Goal: Information Seeking & Learning: Find specific fact

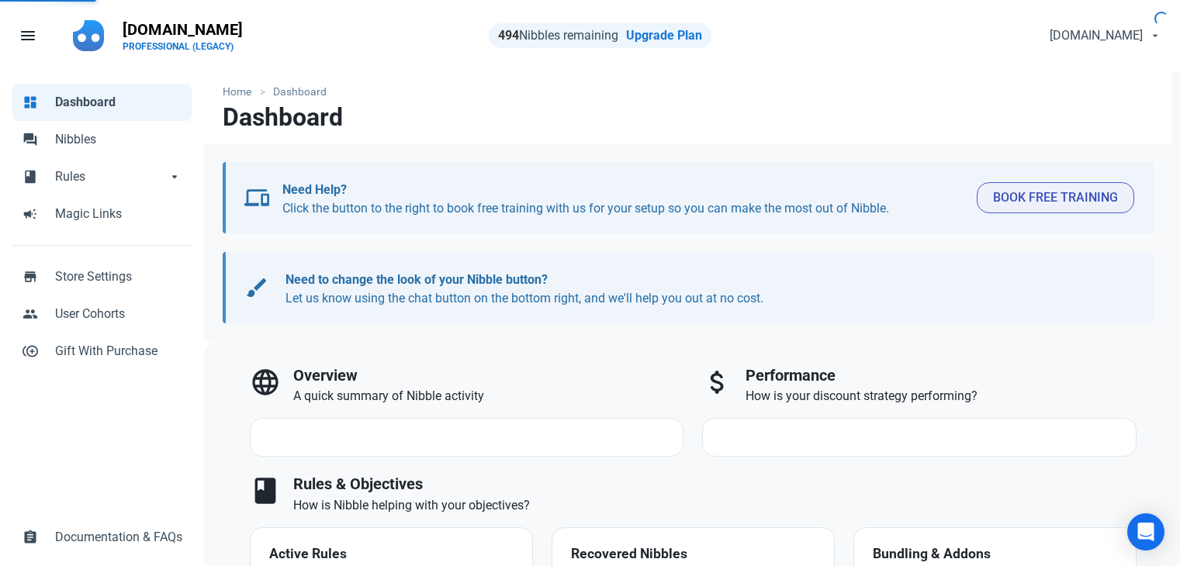
select select "7d"
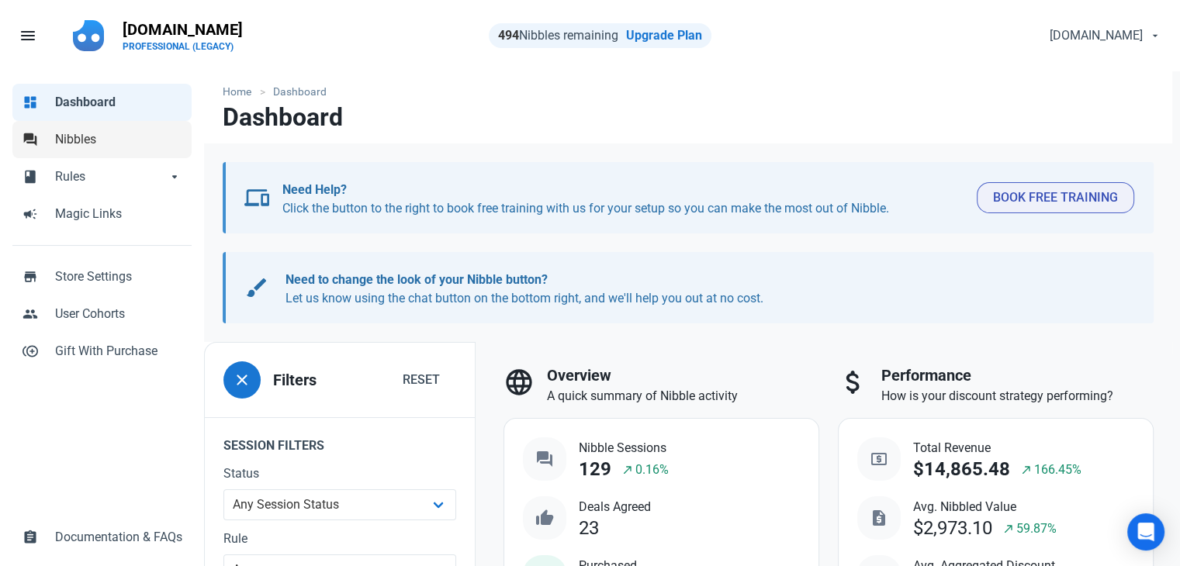
click at [94, 147] on span "Nibbles" at bounding box center [118, 139] width 127 height 19
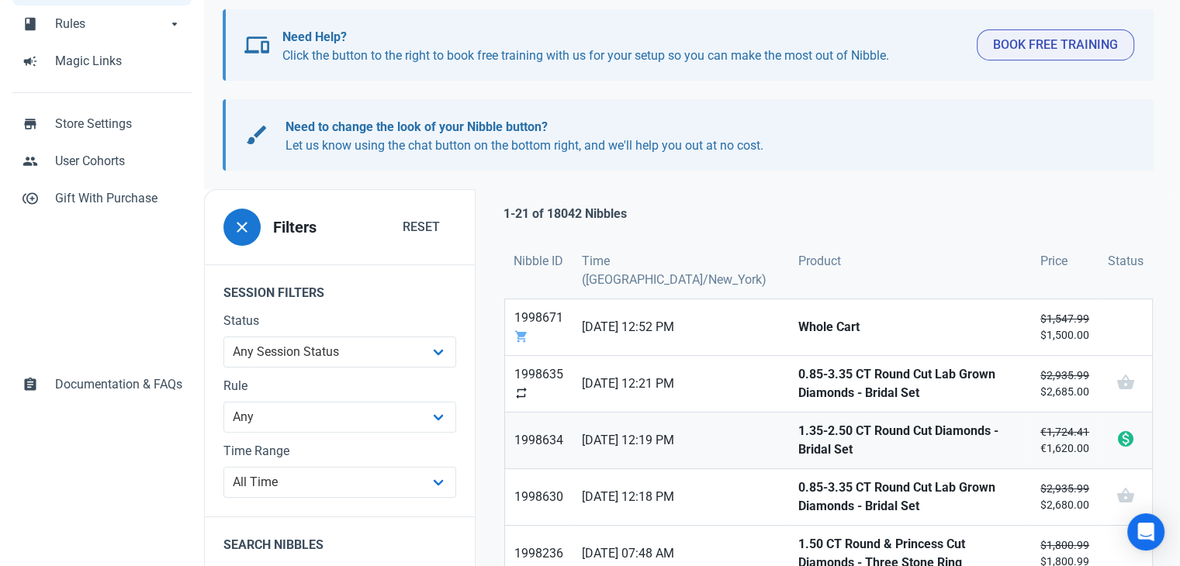
scroll to position [155, 0]
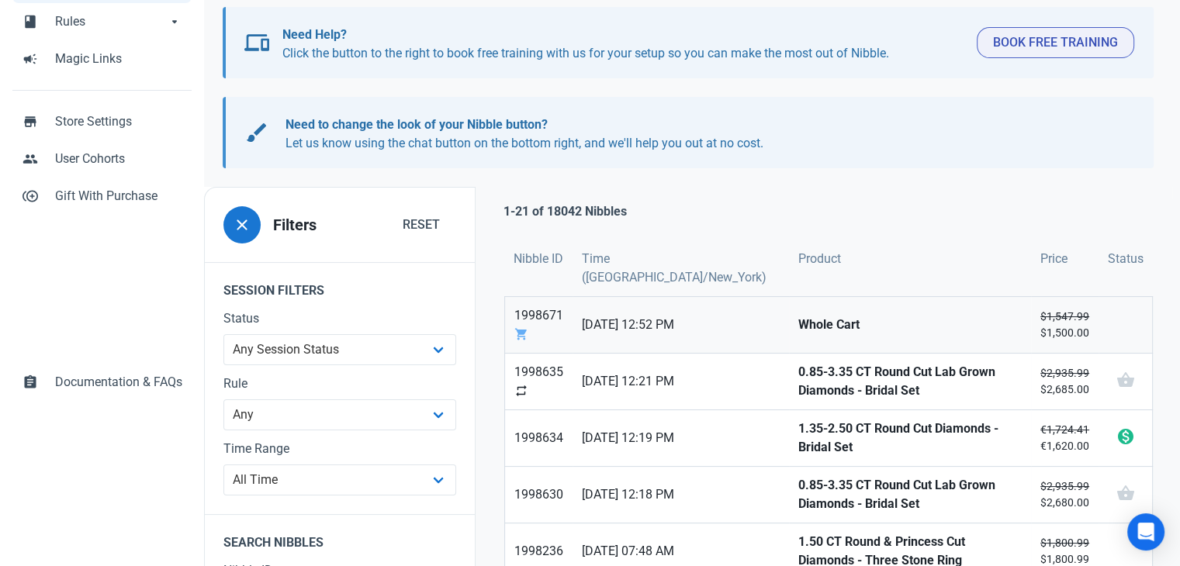
click at [789, 336] on link "Whole Cart" at bounding box center [910, 325] width 242 height 56
click at [798, 391] on strong "0.85-3.35 CT Round Cut Lab Grown Diamonds - Bridal Set" at bounding box center [909, 381] width 223 height 37
click at [798, 442] on strong "1.35-2.50 CT Round Cut Diamonds - Bridal Set" at bounding box center [909, 438] width 223 height 37
click at [798, 484] on strong "0.85-3.35 CT Round Cut Lab Grown Diamonds - Bridal Set" at bounding box center [909, 494] width 223 height 37
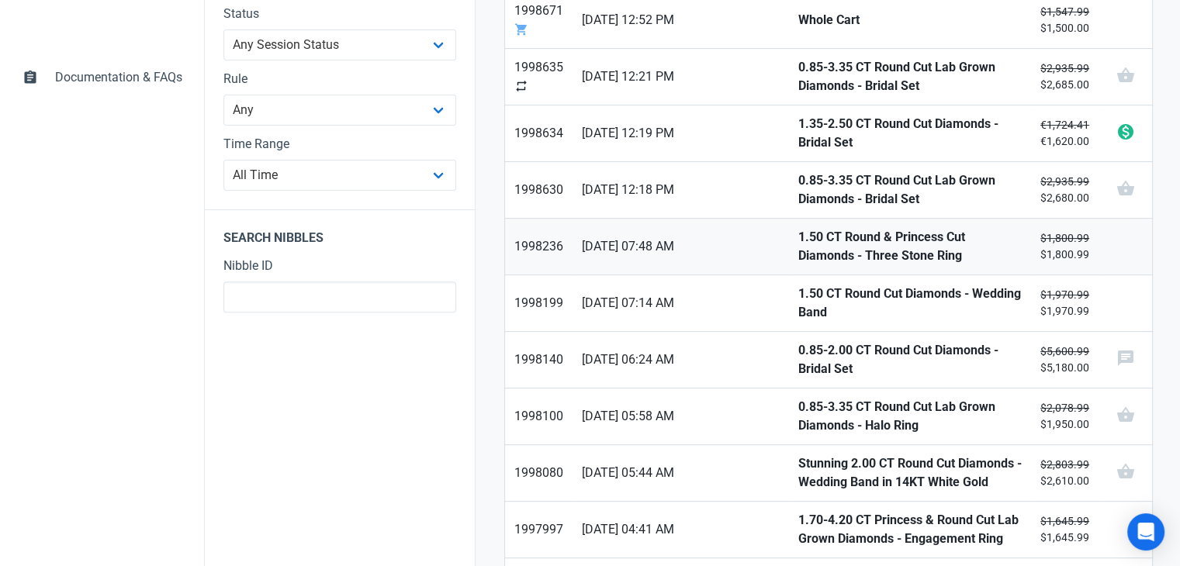
scroll to position [465, 0]
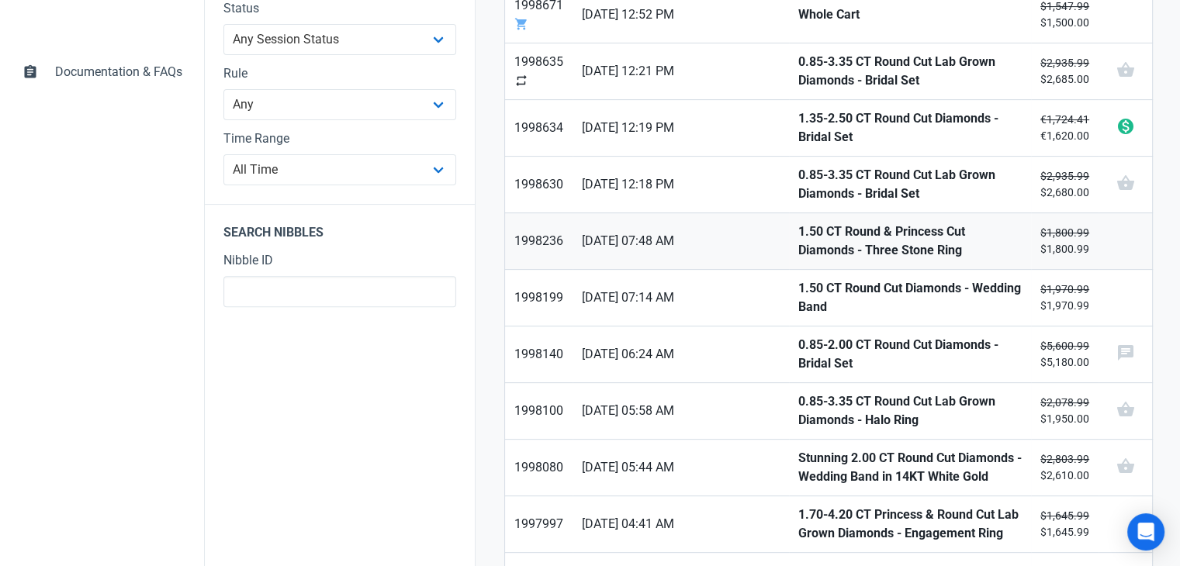
click at [798, 242] on strong "1.50 CT Round & Princess Cut Diamonds - Three Stone Ring" at bounding box center [909, 241] width 223 height 37
click at [798, 291] on strong "1.50 CT Round Cut Diamonds - Wedding Band" at bounding box center [909, 297] width 223 height 37
click at [798, 336] on strong "0.85-2.00 CT Round Cut Diamonds - Bridal Set" at bounding box center [909, 354] width 223 height 37
click at [798, 395] on strong "0.85-3.35 CT Round Cut Lab Grown Diamonds - Halo Ring" at bounding box center [909, 410] width 223 height 37
click at [798, 451] on strong "Stunning 2.00 CT Round Cut Diamonds - Wedding Band in 14KT White Gold" at bounding box center [909, 467] width 223 height 37
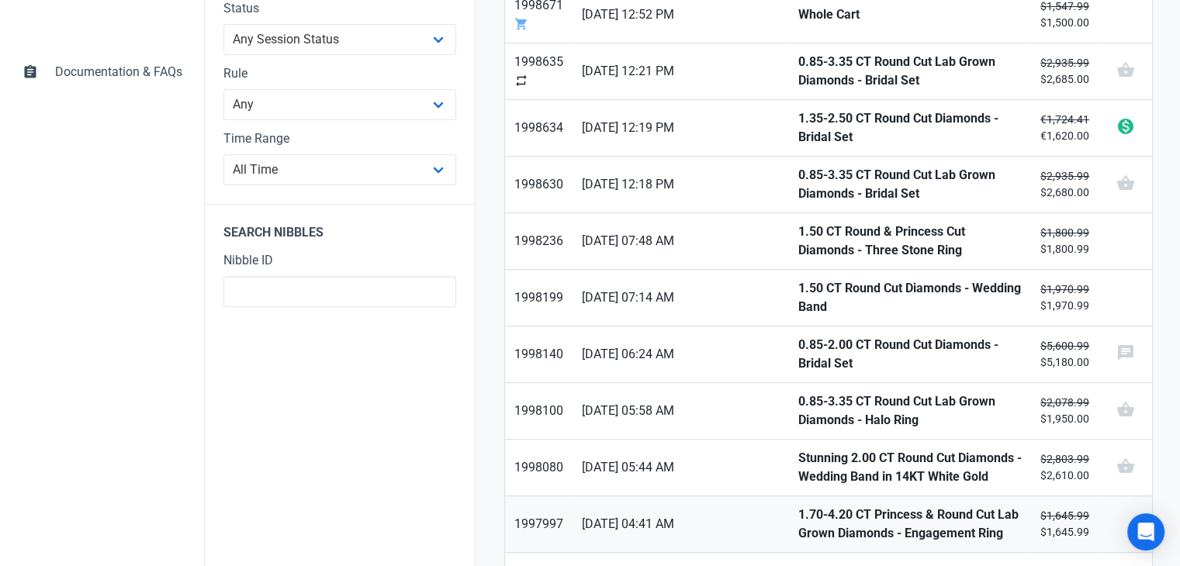
click at [798, 520] on strong "1.70-4.20 CT Princess & Round Cut Lab Grown Diamonds - Engagement Ring" at bounding box center [909, 524] width 223 height 37
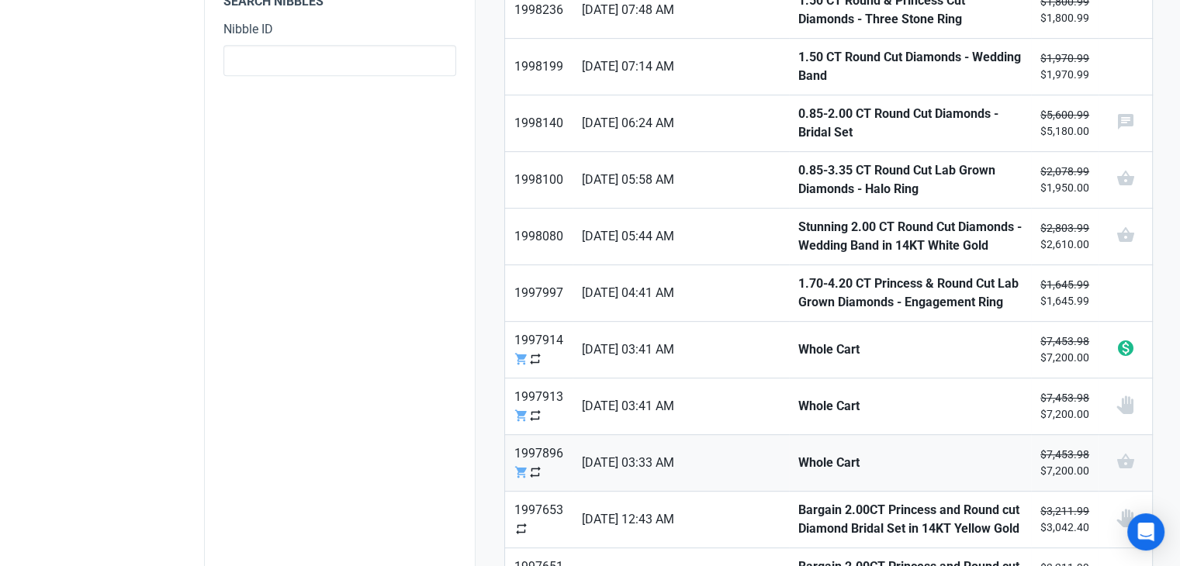
scroll to position [698, 0]
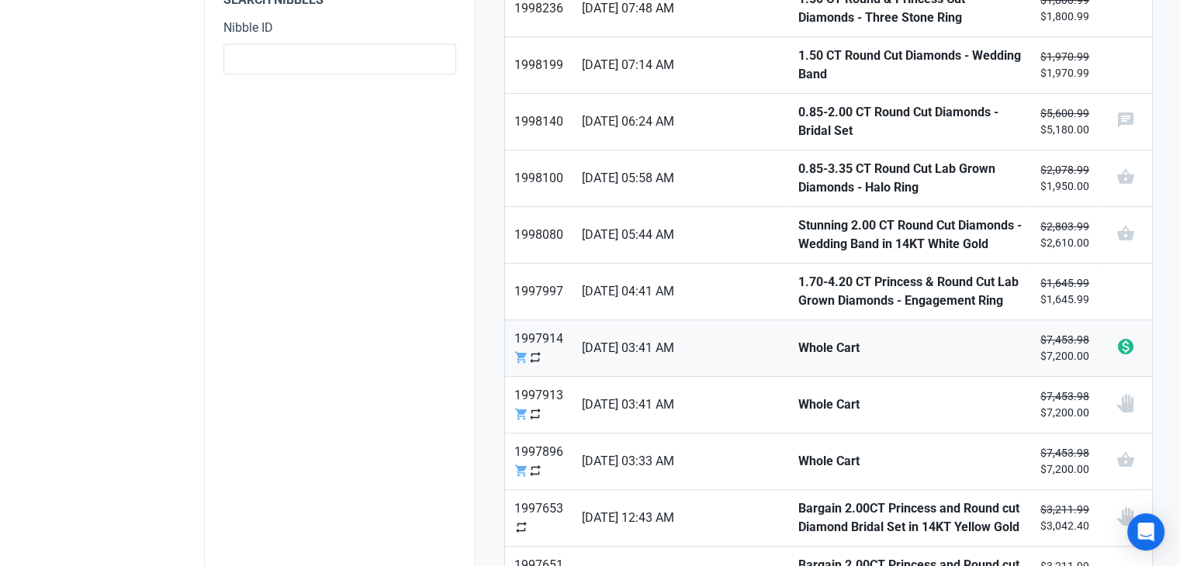
click at [798, 341] on strong "Whole Cart" at bounding box center [909, 348] width 223 height 19
drag, startPoint x: 760, startPoint y: 378, endPoint x: 763, endPoint y: 389, distance: 11.3
click at [789, 379] on link "Whole Cart" at bounding box center [910, 405] width 242 height 56
click at [798, 452] on strong "Whole Cart" at bounding box center [909, 461] width 223 height 19
click at [798, 509] on strong "Bargain 2.00CT Princess and Round cut Diamond Bridal Set in 14KT Yellow Gold" at bounding box center [909, 518] width 223 height 37
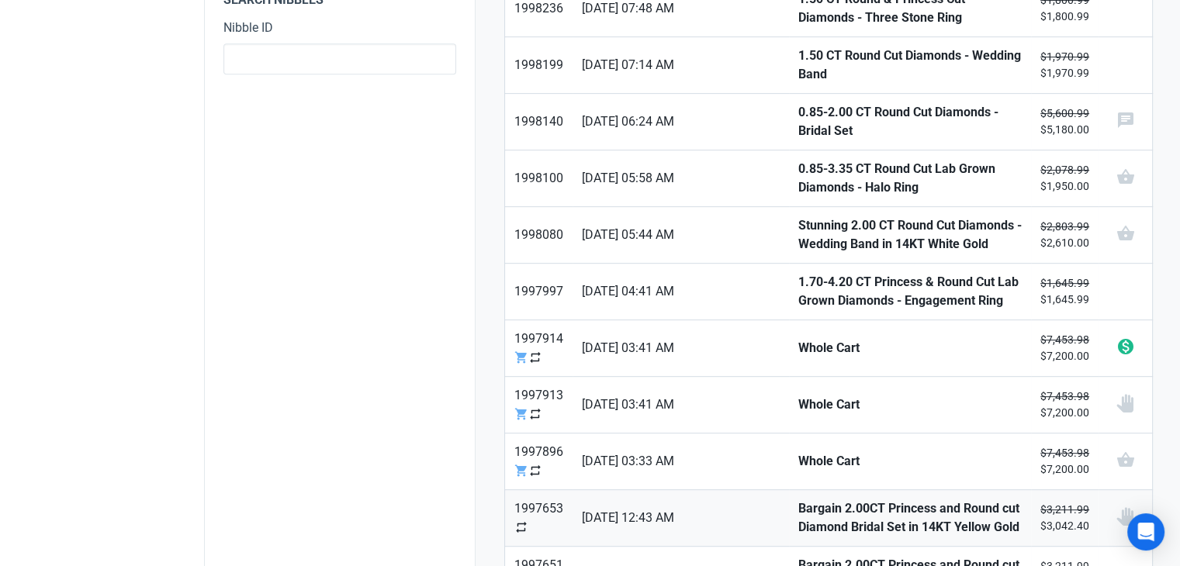
scroll to position [776, 0]
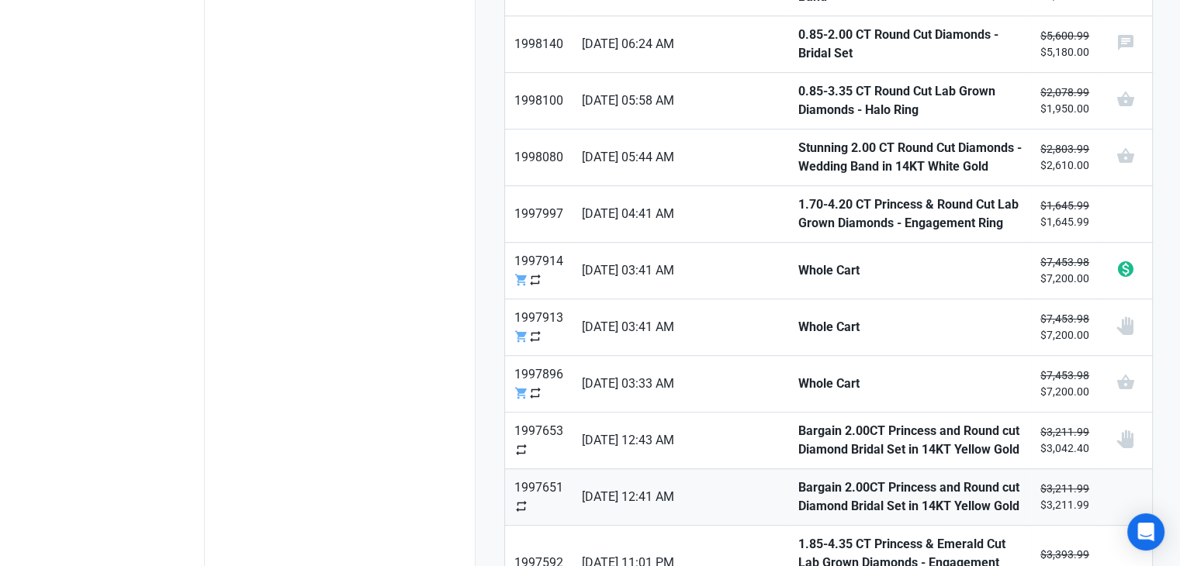
click at [798, 496] on strong "Bargain 2.00CT Princess and Round cut Diamond Bridal Set in 14KT Yellow Gold" at bounding box center [909, 497] width 223 height 37
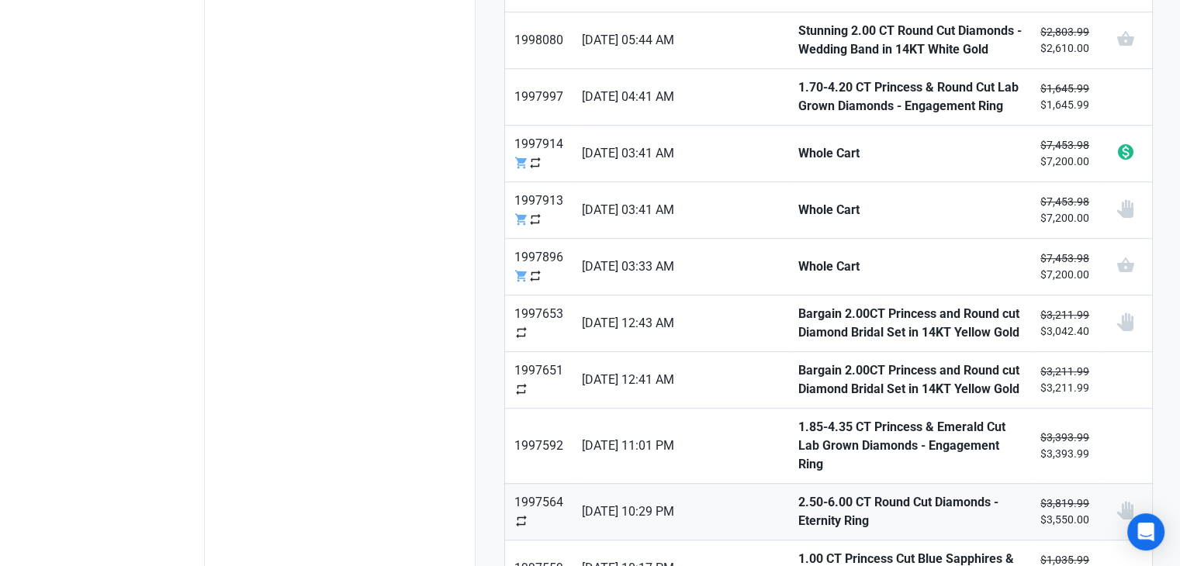
scroll to position [931, 0]
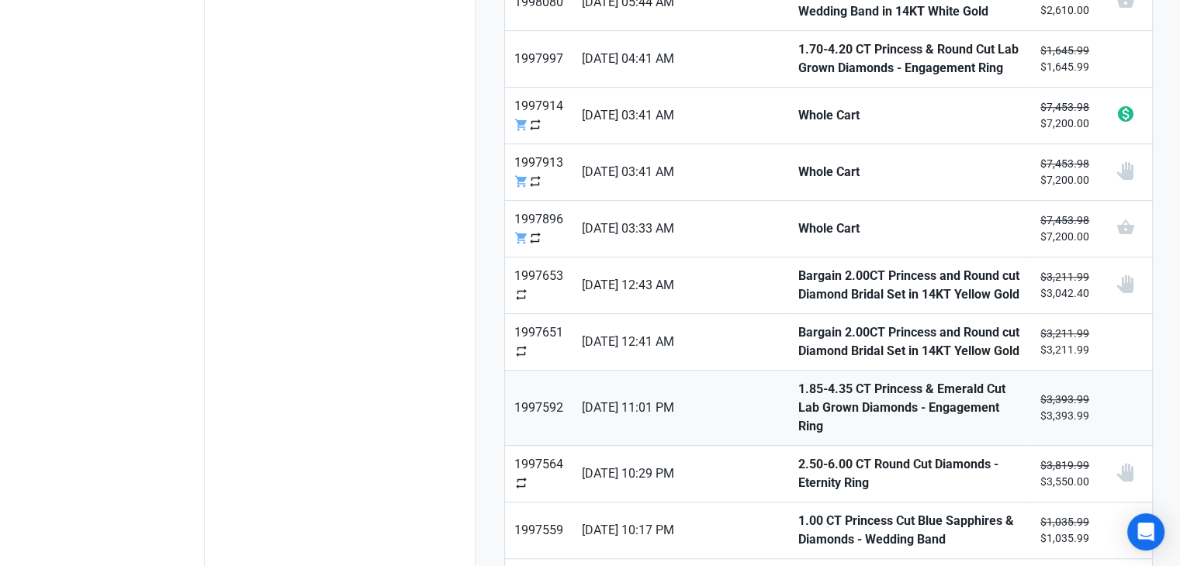
click at [798, 391] on strong "1.85-4.35 CT Princess & Emerald Cut Lab Grown Diamonds - Engagement Ring" at bounding box center [909, 408] width 223 height 56
click at [789, 446] on link "2.50-6.00 CT Round Cut Diamonds - Eternity Ring" at bounding box center [910, 474] width 242 height 56
click at [798, 513] on strong "1.00 CT Princess Cut Blue Sapphires & Diamonds - Wedding Band" at bounding box center [909, 530] width 223 height 37
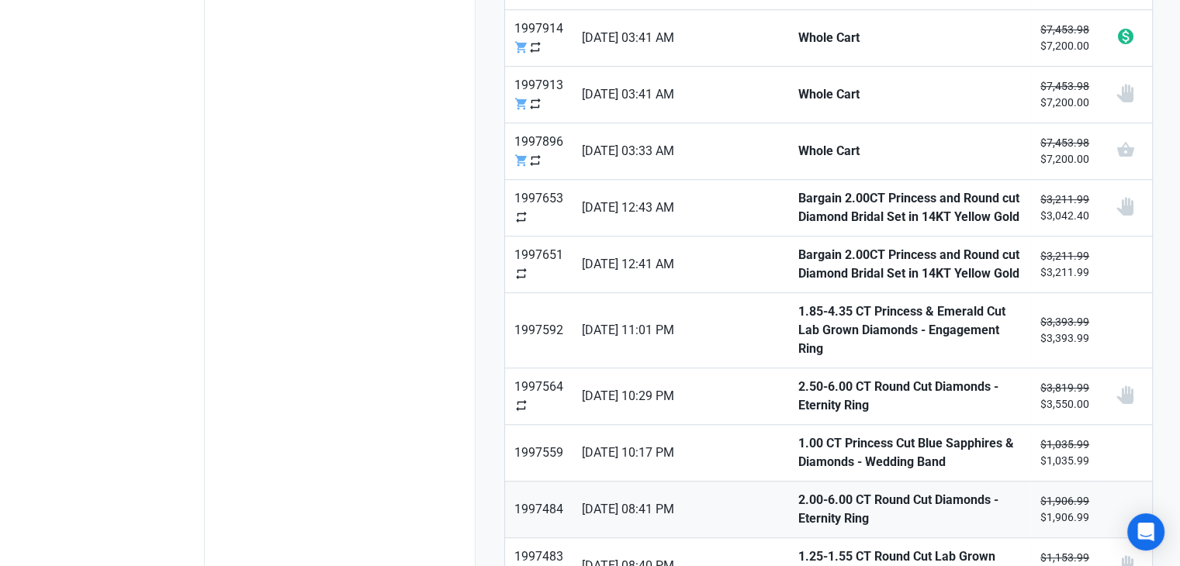
click at [789, 491] on link "2.00-6.00 CT Round Cut Diamonds - Eternity Ring" at bounding box center [910, 510] width 242 height 56
click at [798, 548] on strong "1.25-1.55 CT Round Cut Lab Grown Diamonds - Three Stone Ring" at bounding box center [909, 566] width 223 height 37
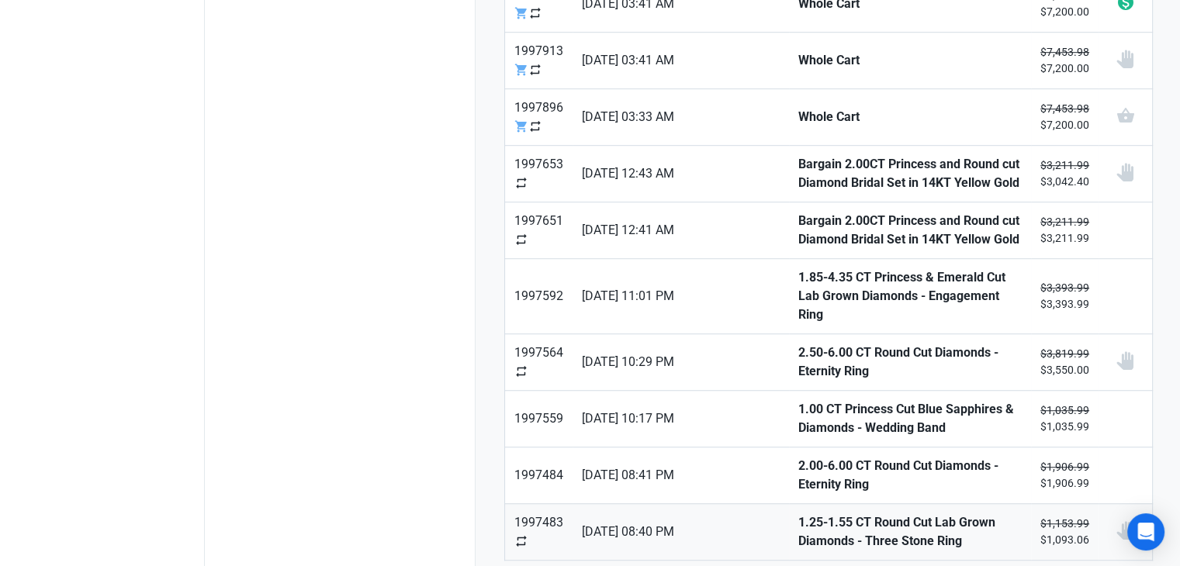
scroll to position [1062, 0]
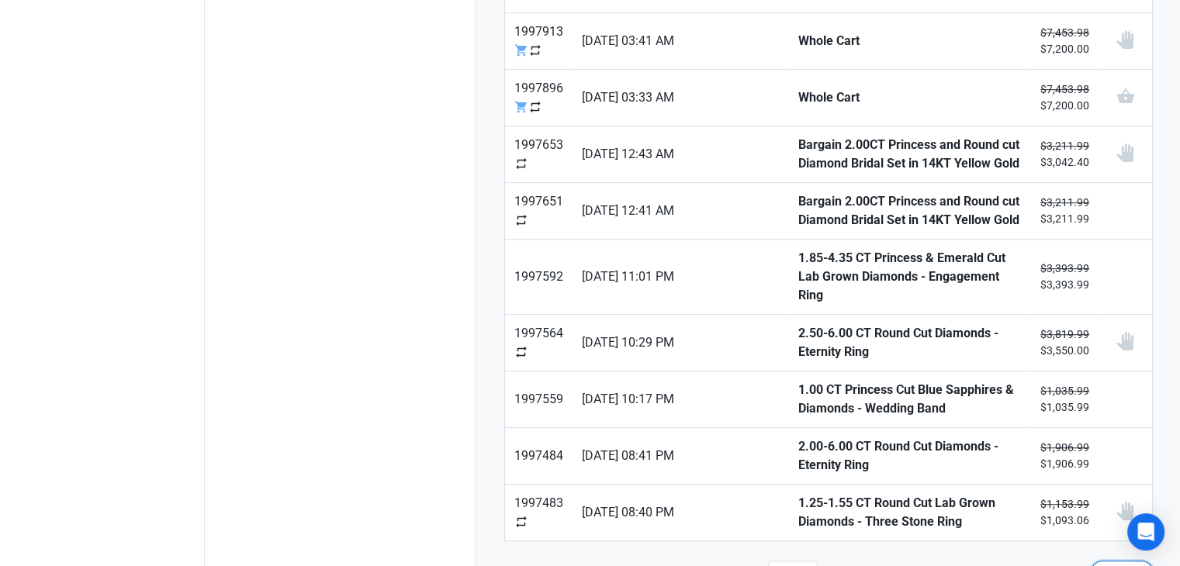
click at [1095, 561] on button "Next" at bounding box center [1122, 576] width 64 height 31
type input "2"
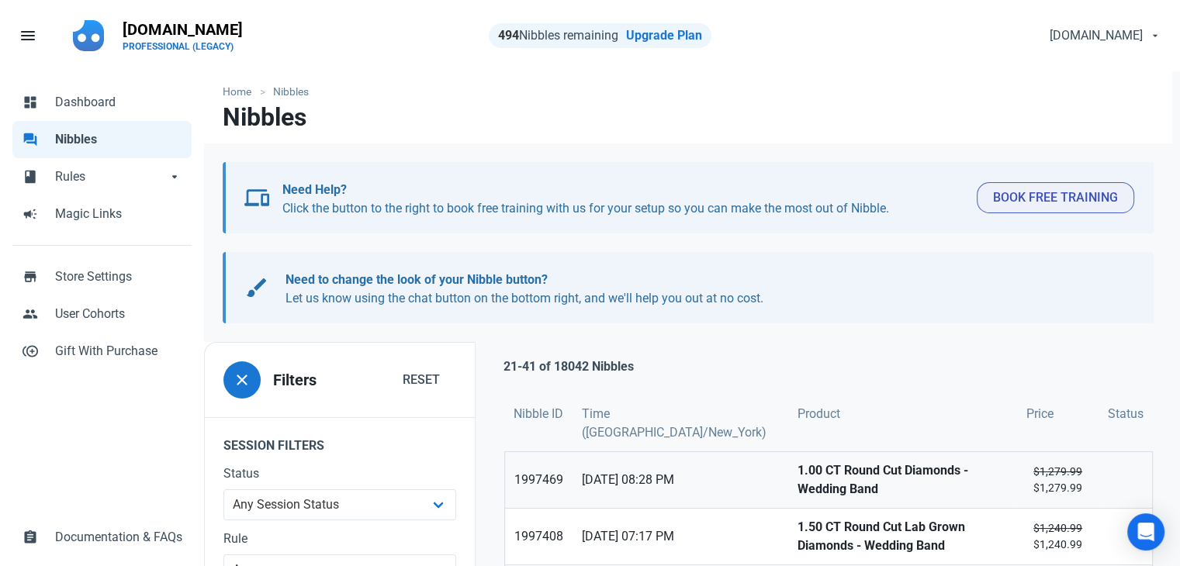
click at [824, 472] on strong "1.00 CT Round Cut Diamonds - Wedding Band" at bounding box center [902, 480] width 210 height 37
click at [798, 523] on strong "1.50 CT Round Cut Lab Grown Diamonds - Wedding Band" at bounding box center [902, 536] width 210 height 37
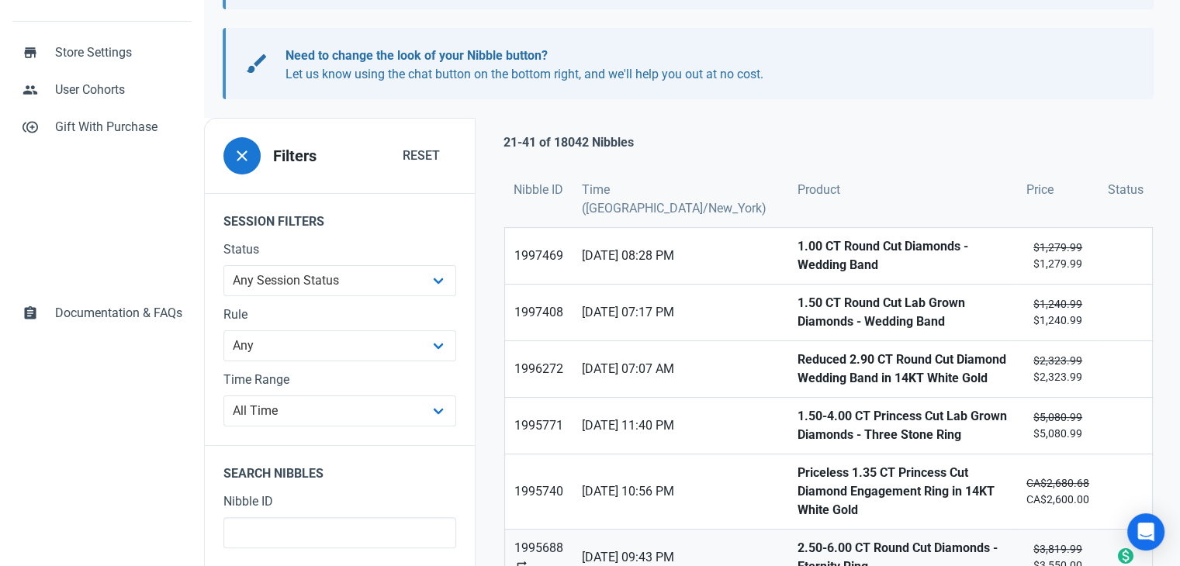
scroll to position [233, 0]
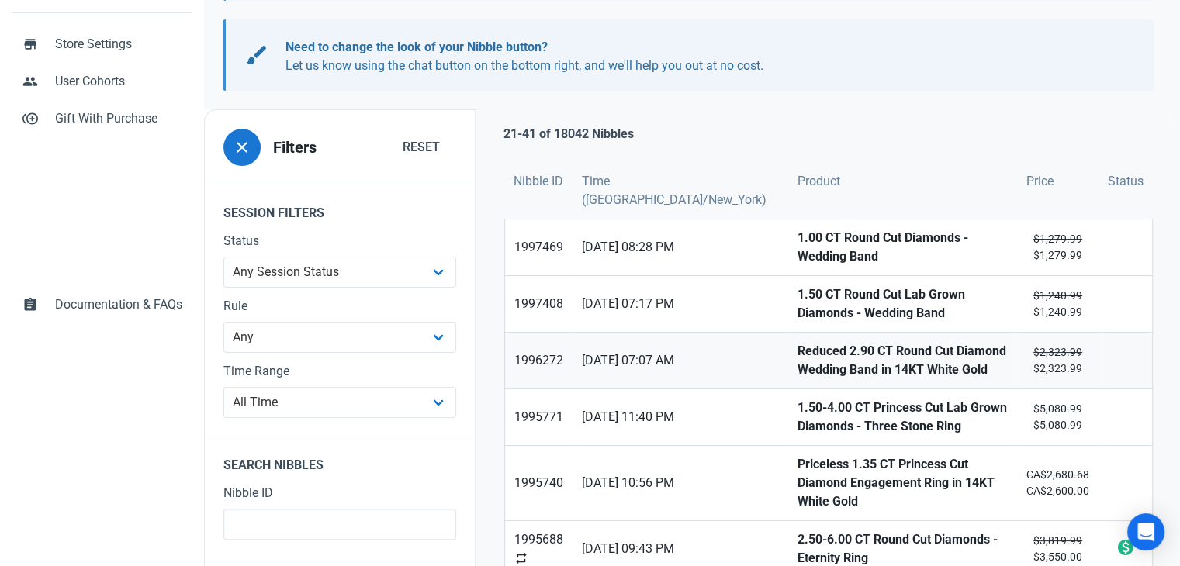
click at [797, 361] on strong "Reduced 2.90 CT Round Cut Diamond Wedding Band in 14KT White Gold" at bounding box center [902, 360] width 210 height 37
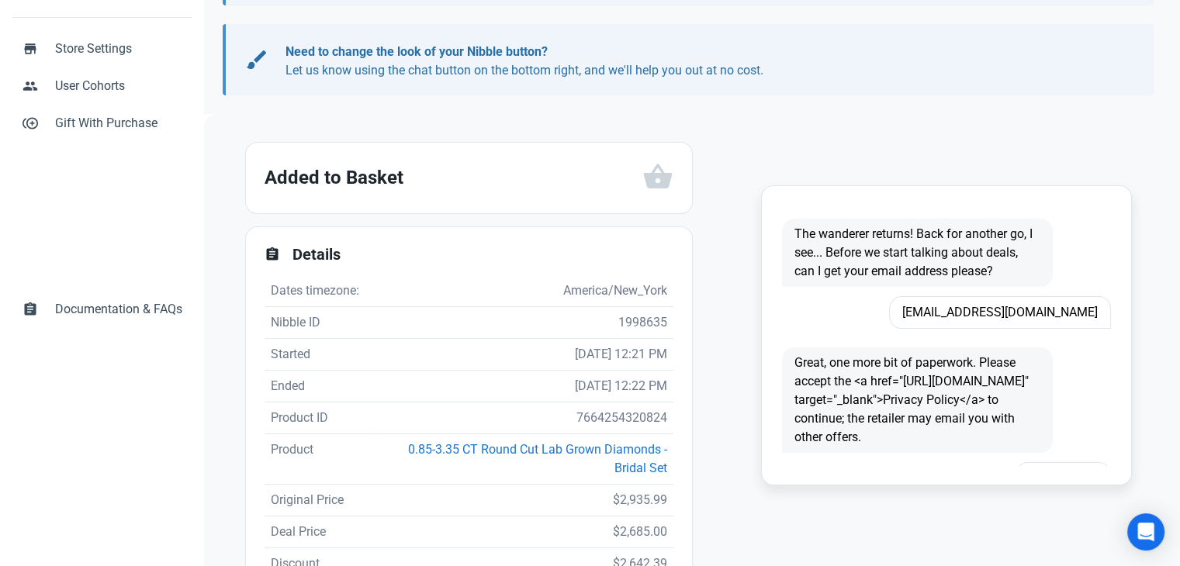
scroll to position [233, 0]
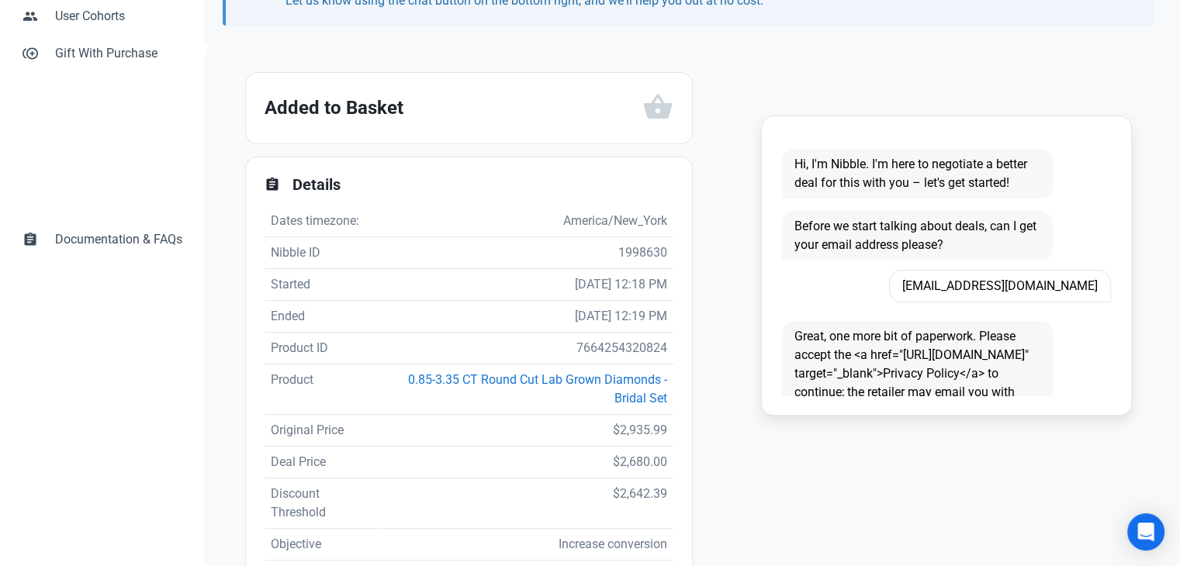
scroll to position [310, 0]
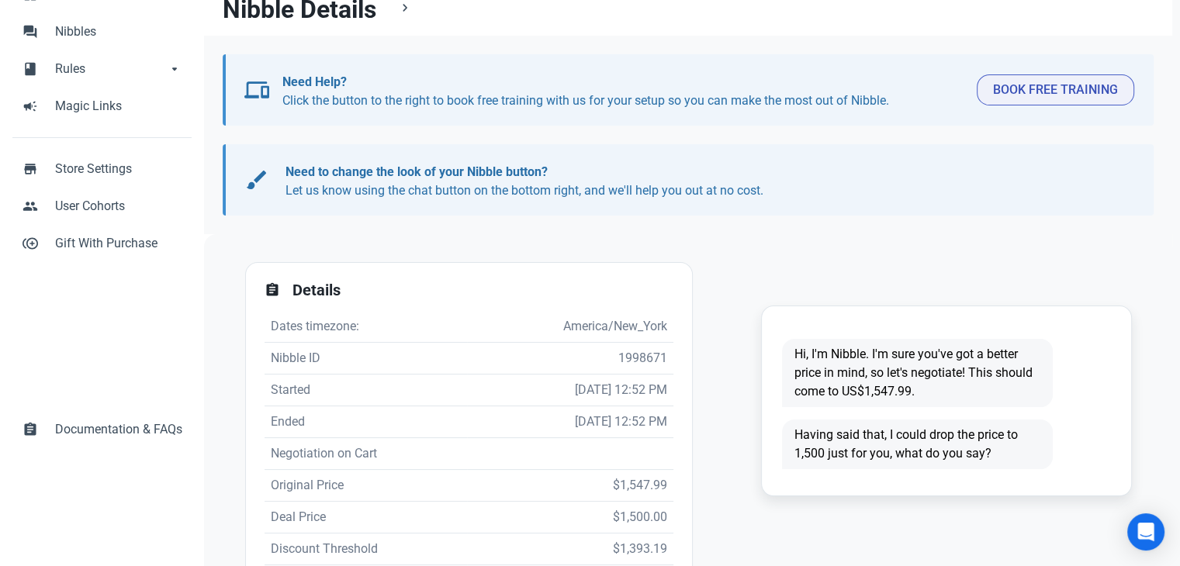
scroll to position [233, 0]
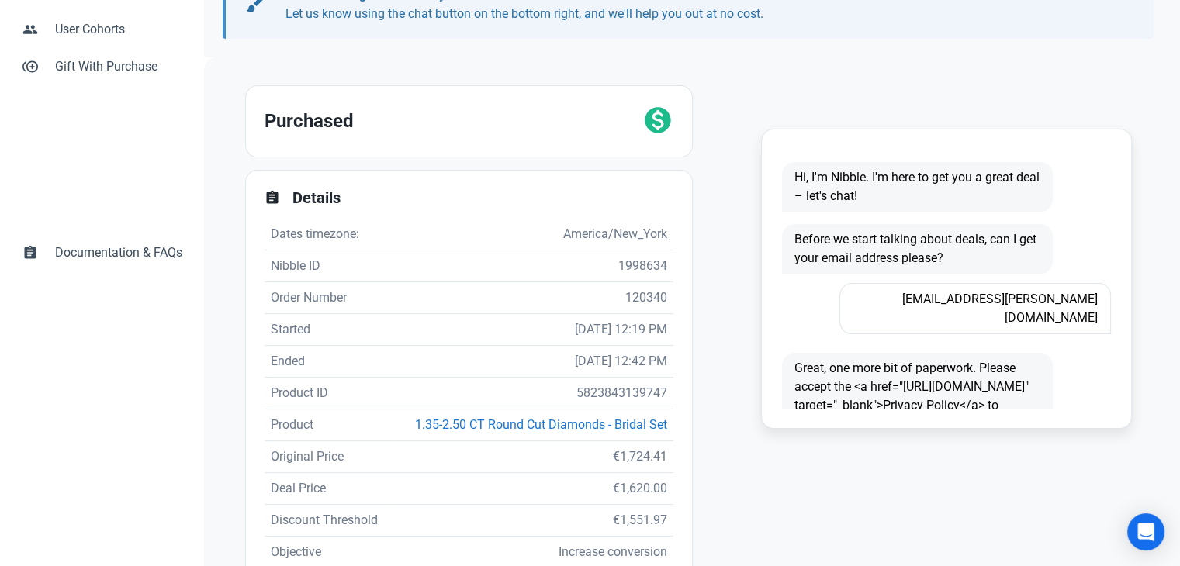
scroll to position [310, 0]
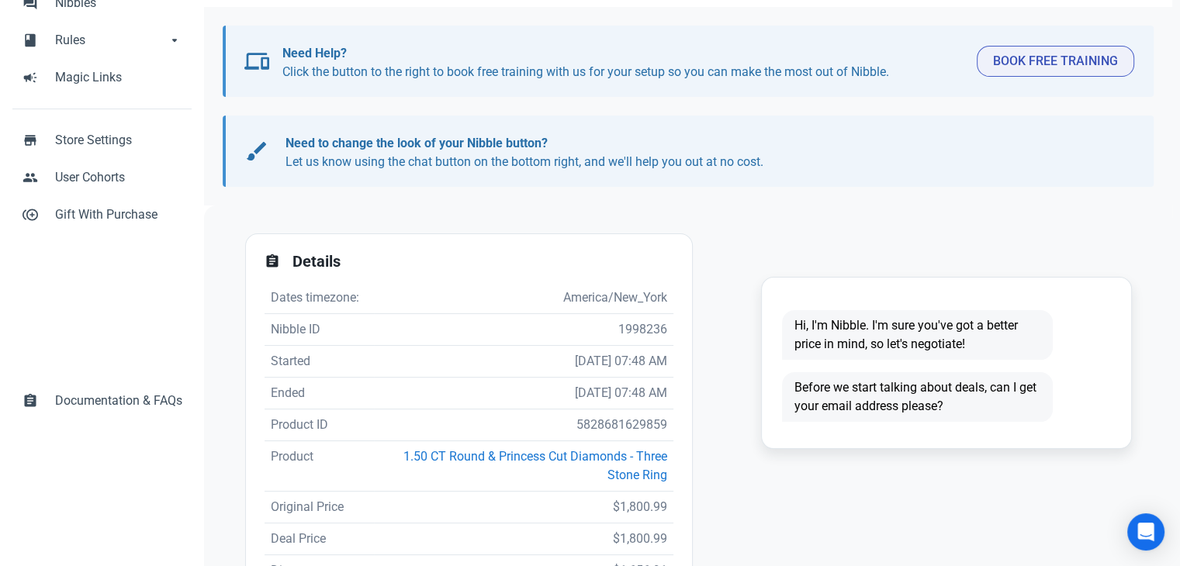
scroll to position [233, 0]
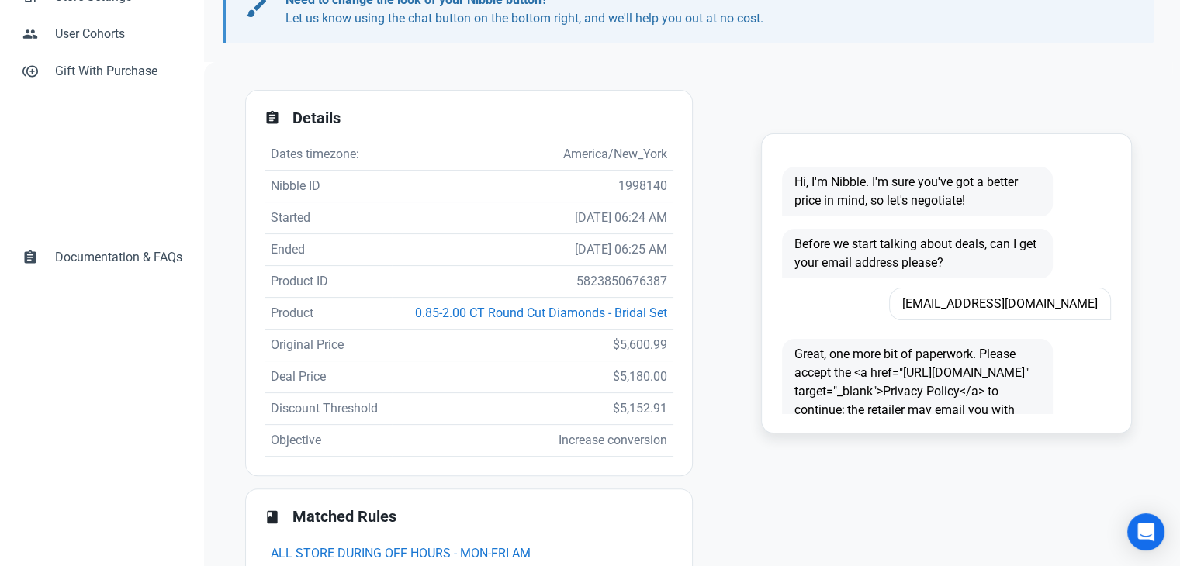
scroll to position [310, 0]
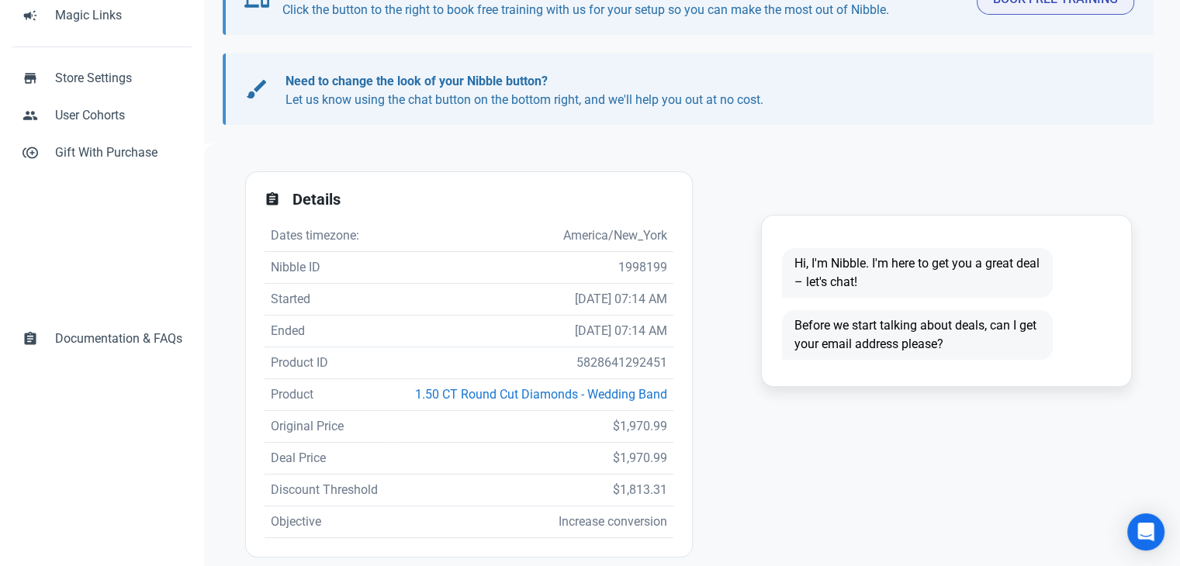
scroll to position [310, 0]
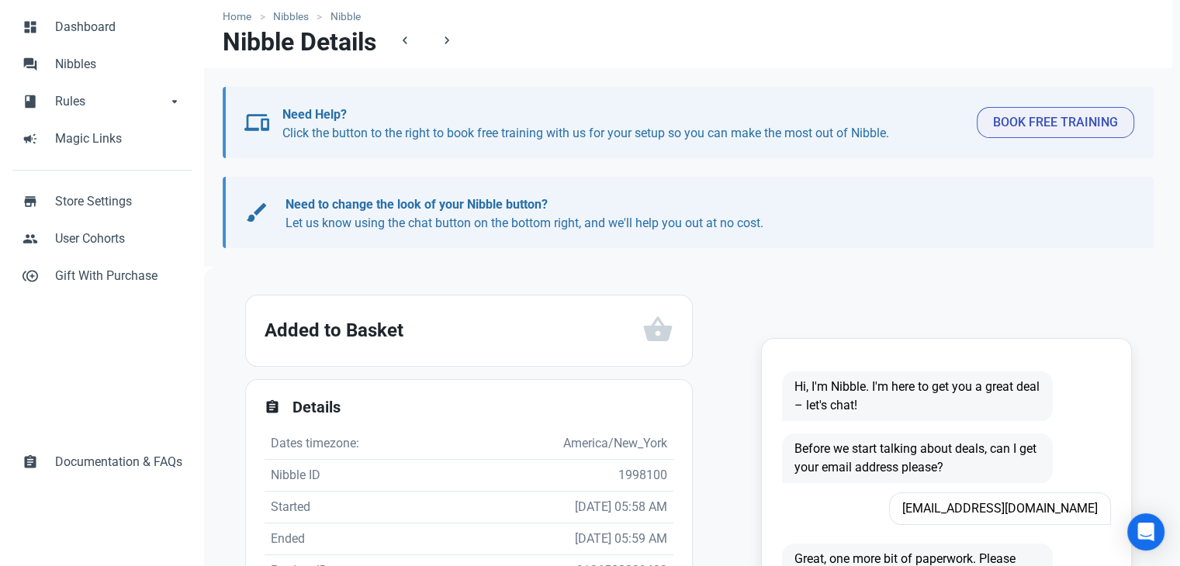
scroll to position [155, 0]
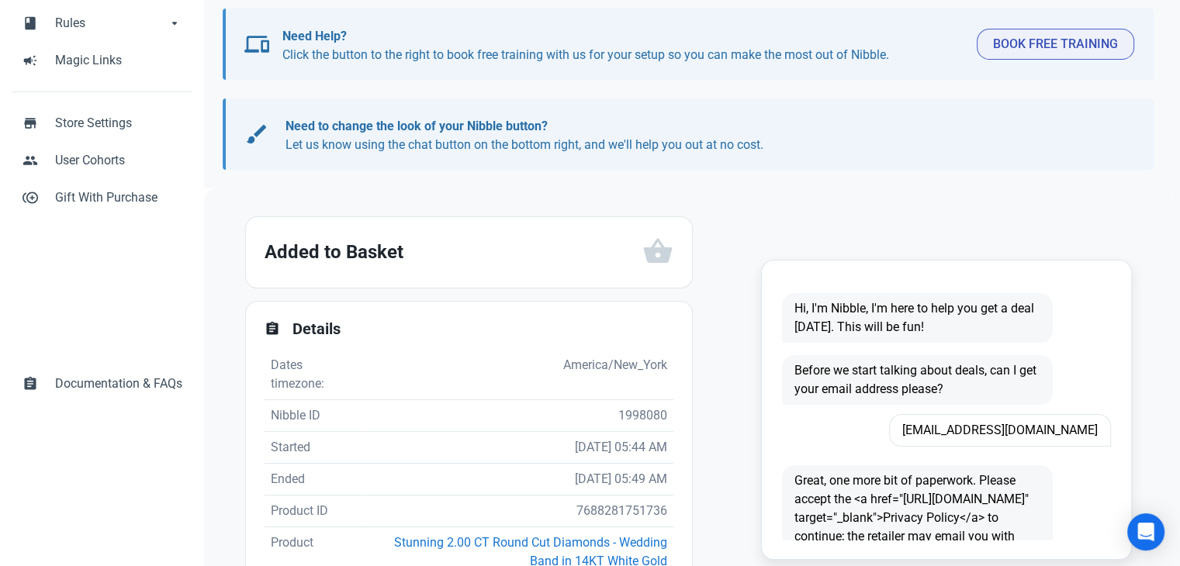
scroll to position [233, 0]
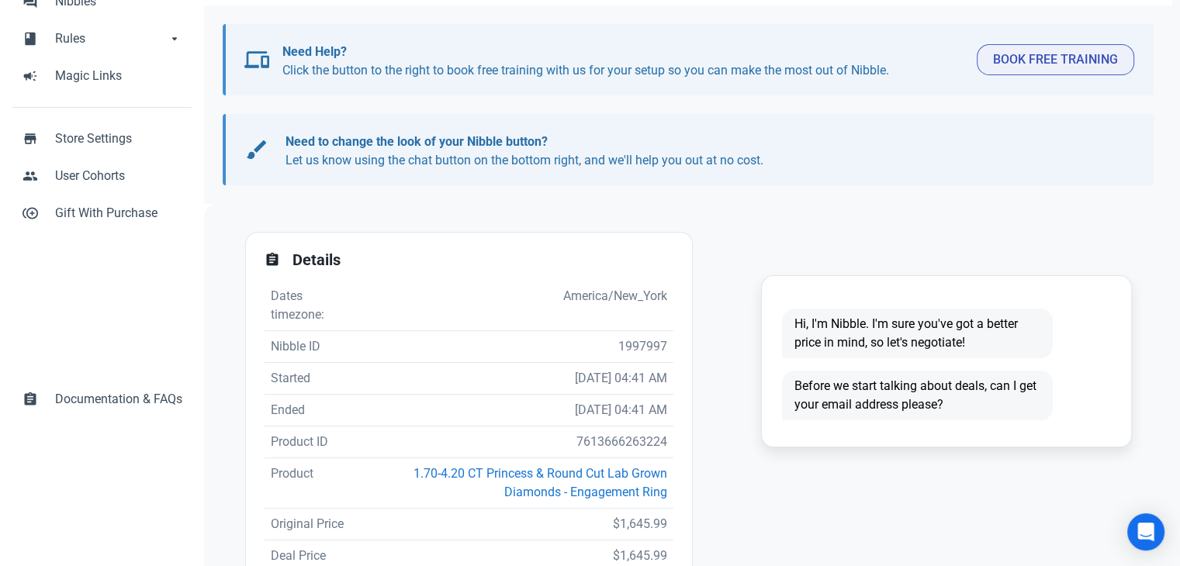
scroll to position [155, 0]
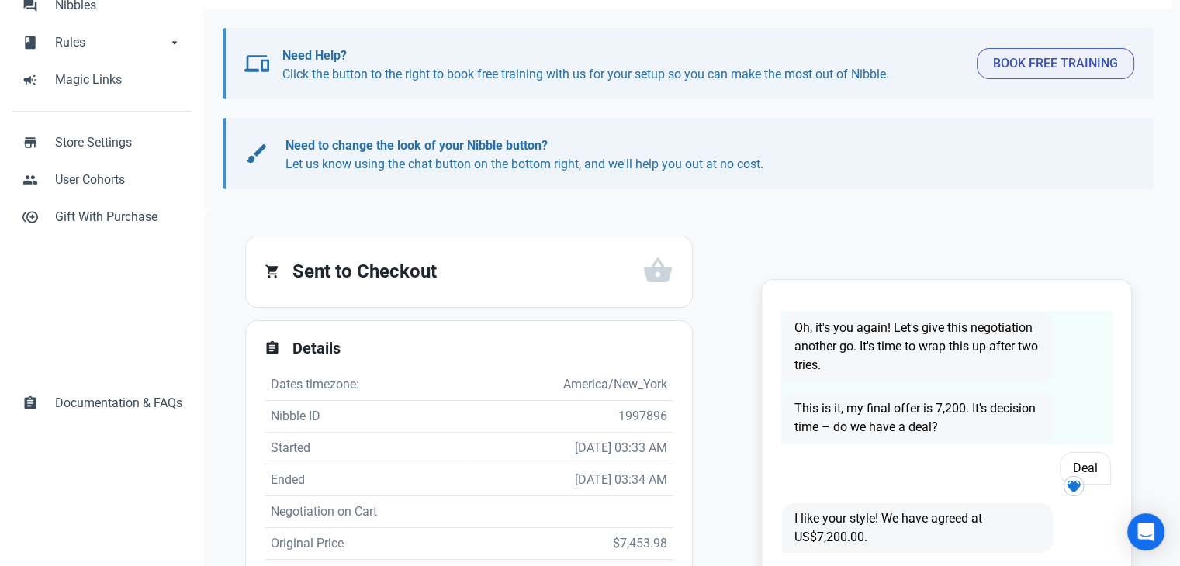
scroll to position [233, 0]
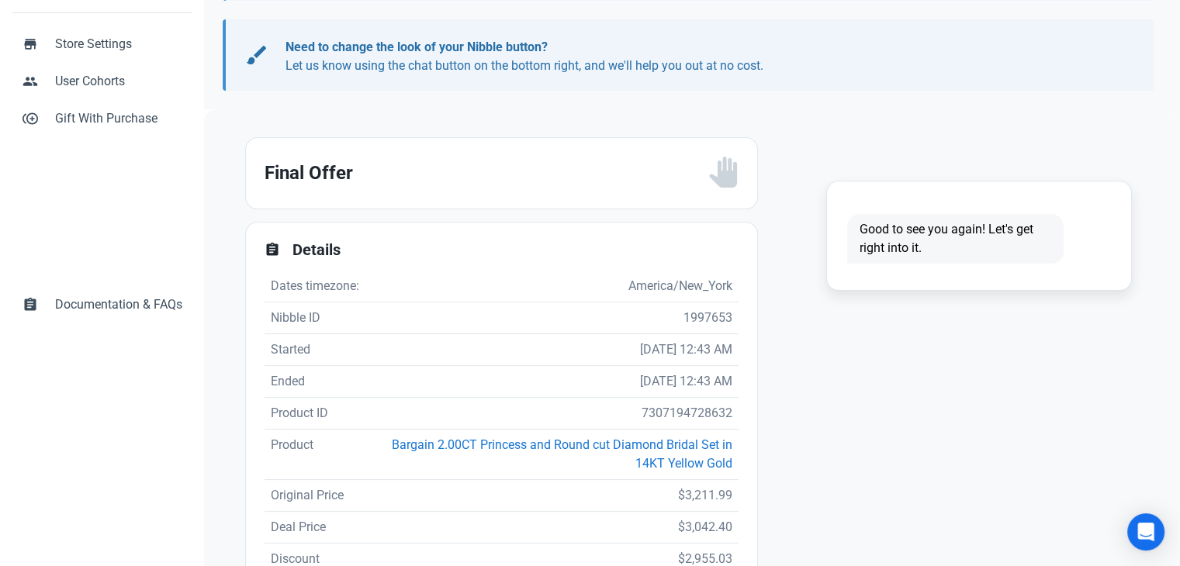
scroll to position [388, 0]
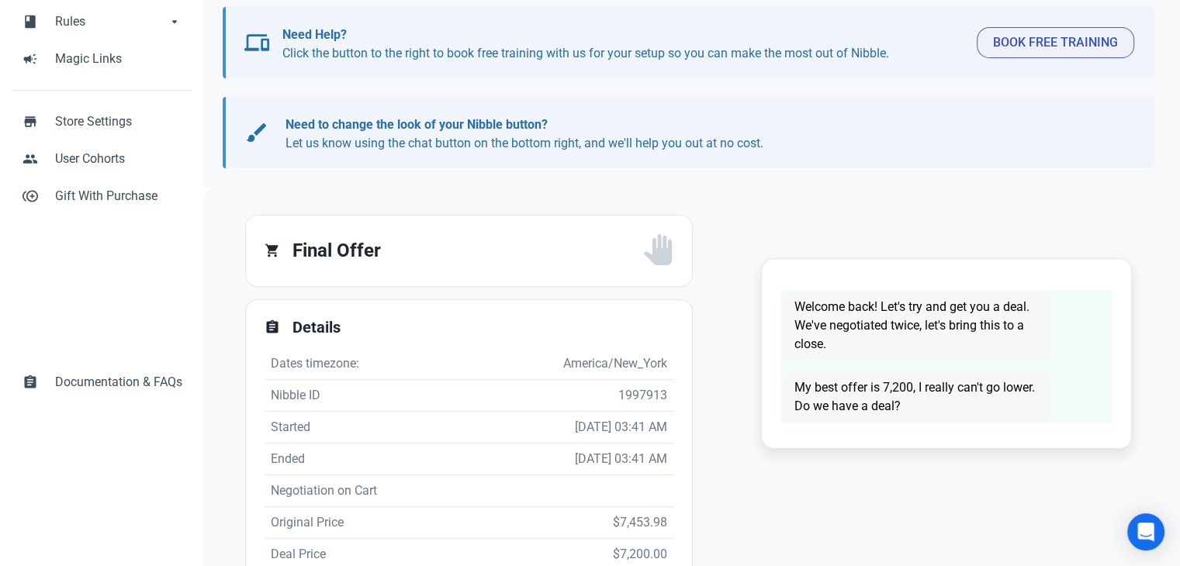
scroll to position [2, 0]
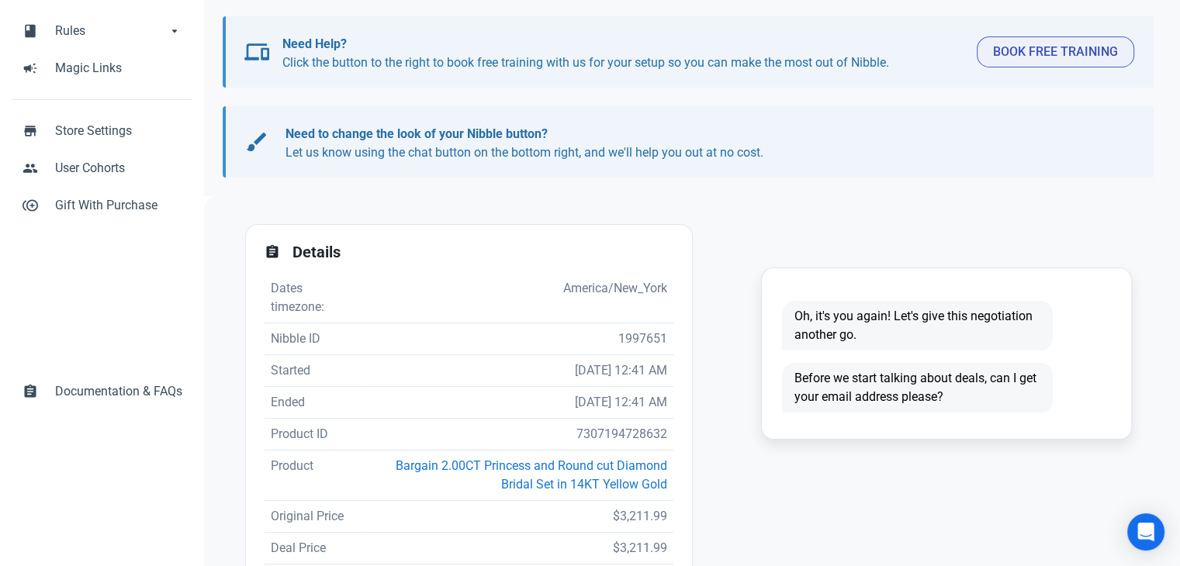
scroll to position [233, 0]
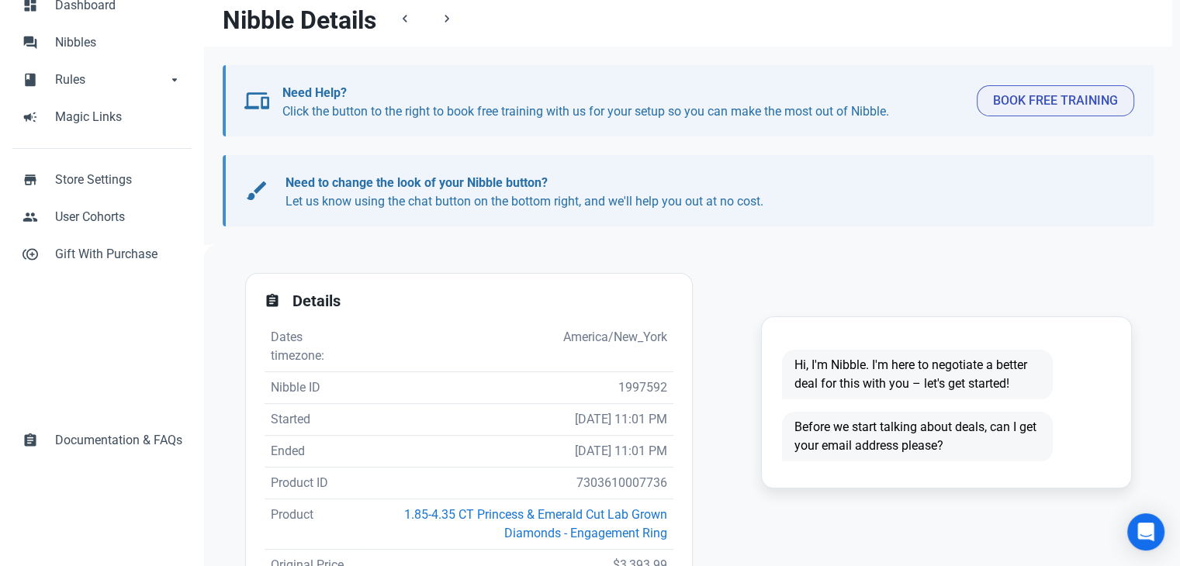
scroll to position [155, 0]
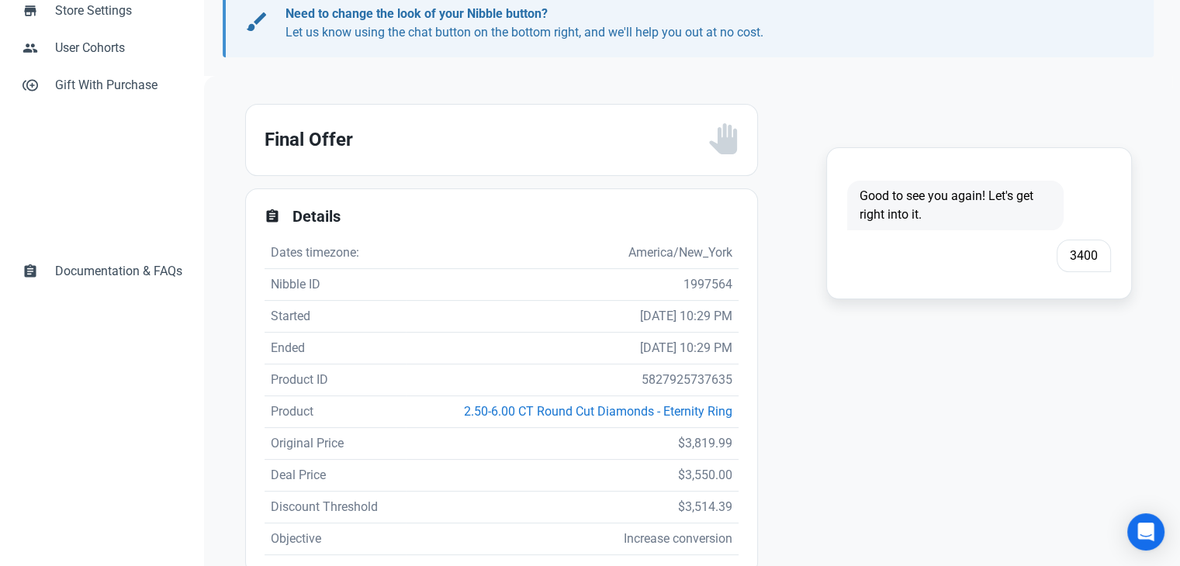
scroll to position [310, 0]
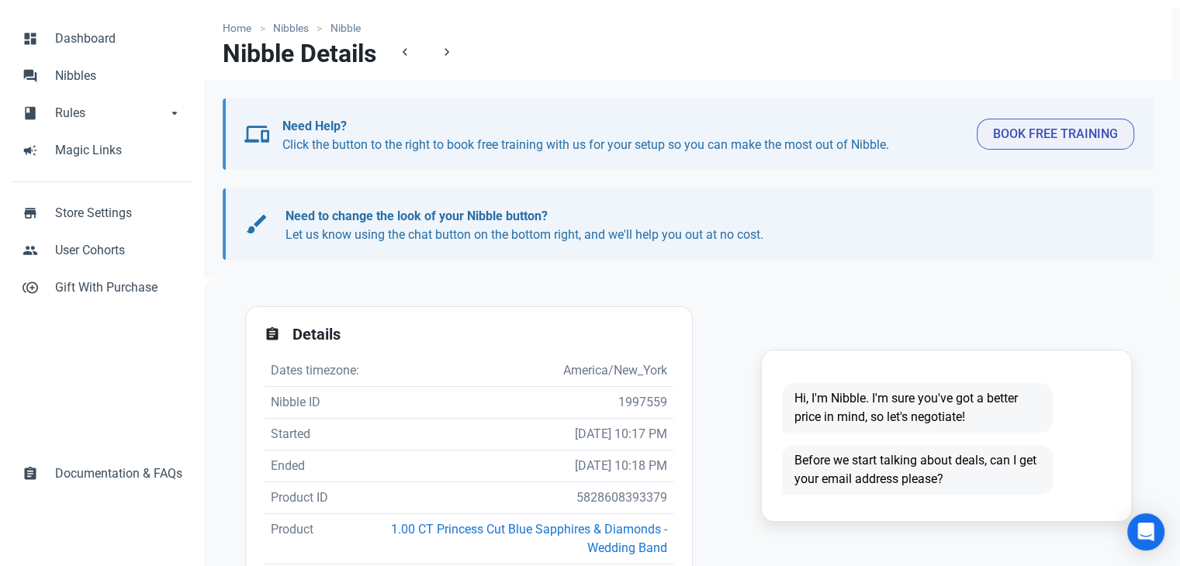
scroll to position [155, 0]
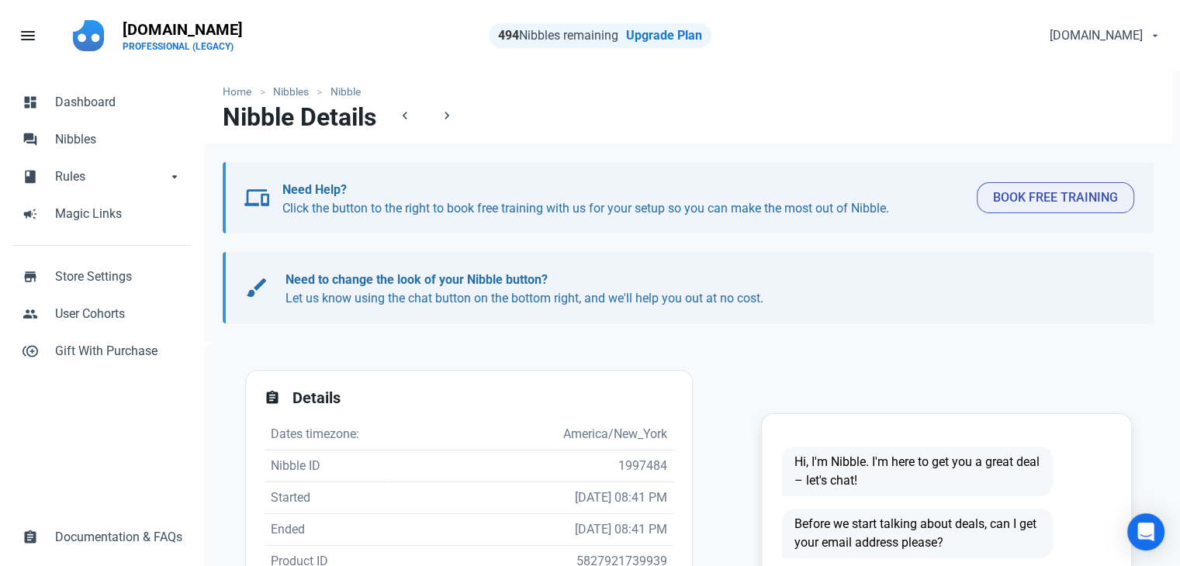
scroll to position [310, 0]
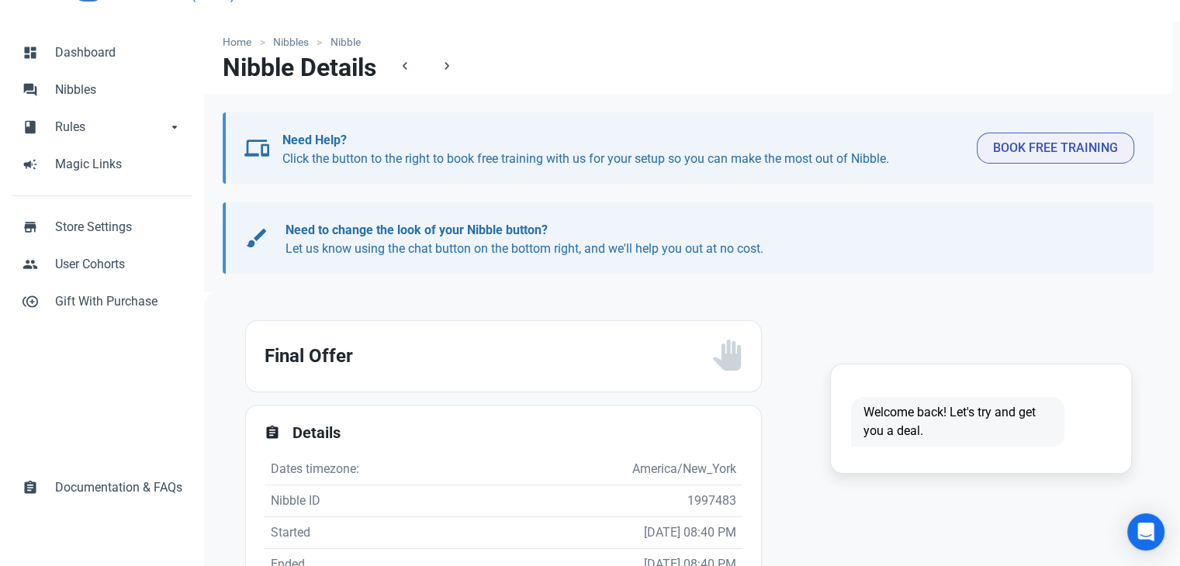
scroll to position [78, 0]
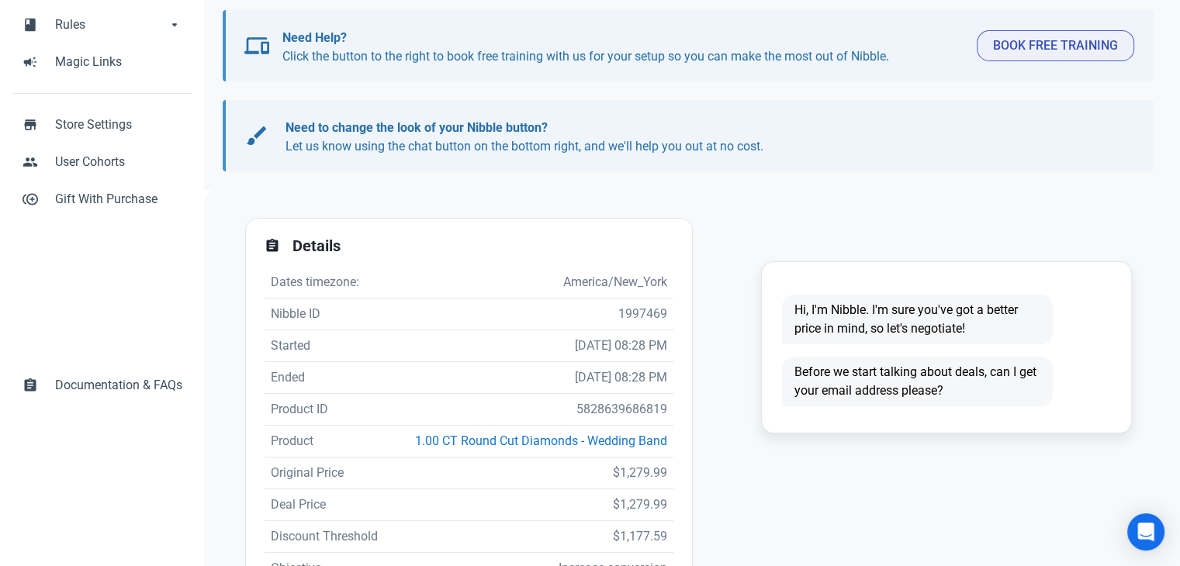
scroll to position [155, 0]
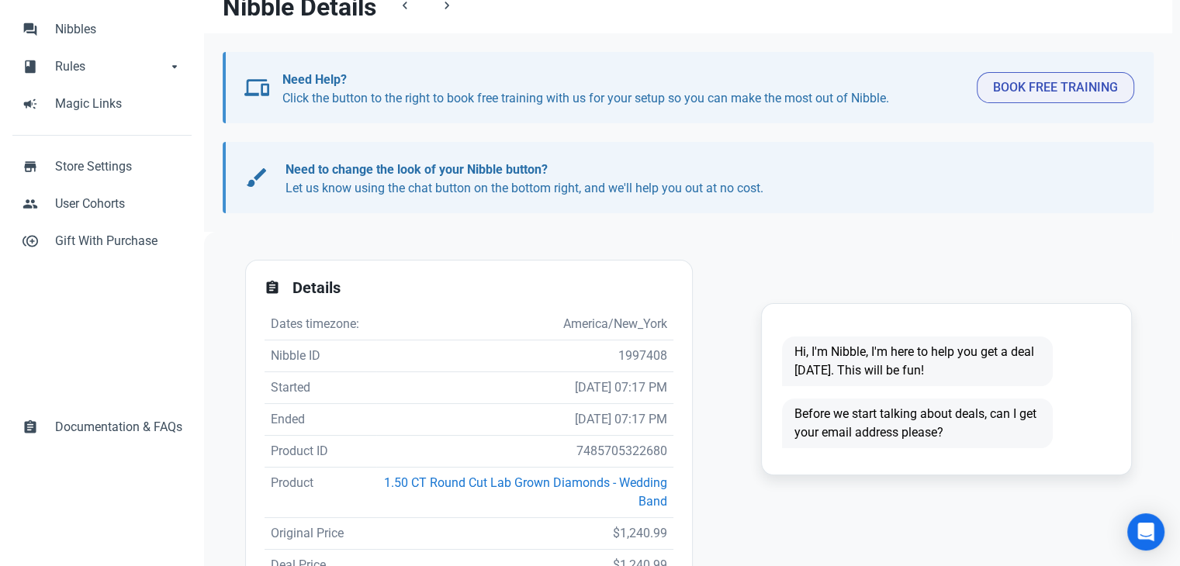
scroll to position [233, 0]
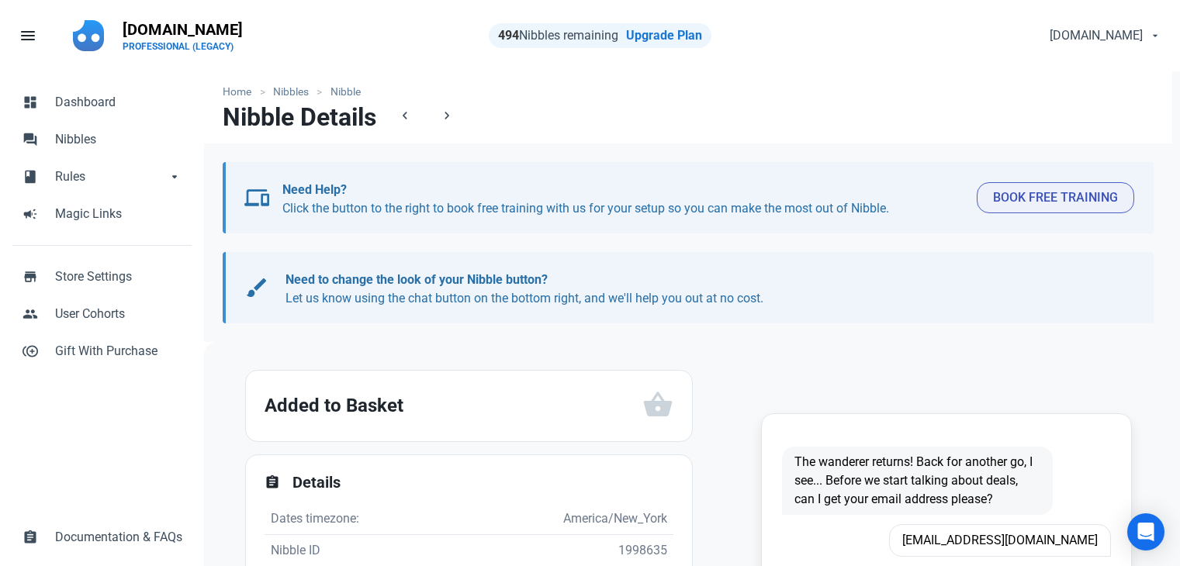
scroll to position [233, 0]
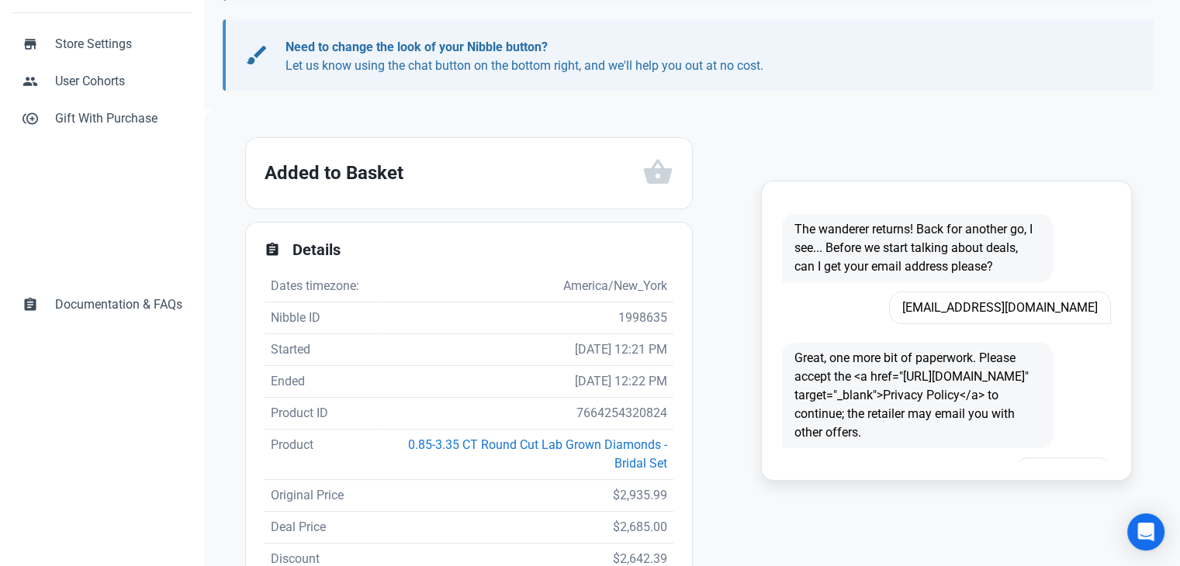
click at [1039, 322] on span "[EMAIL_ADDRESS][DOMAIN_NAME]" at bounding box center [1000, 308] width 222 height 33
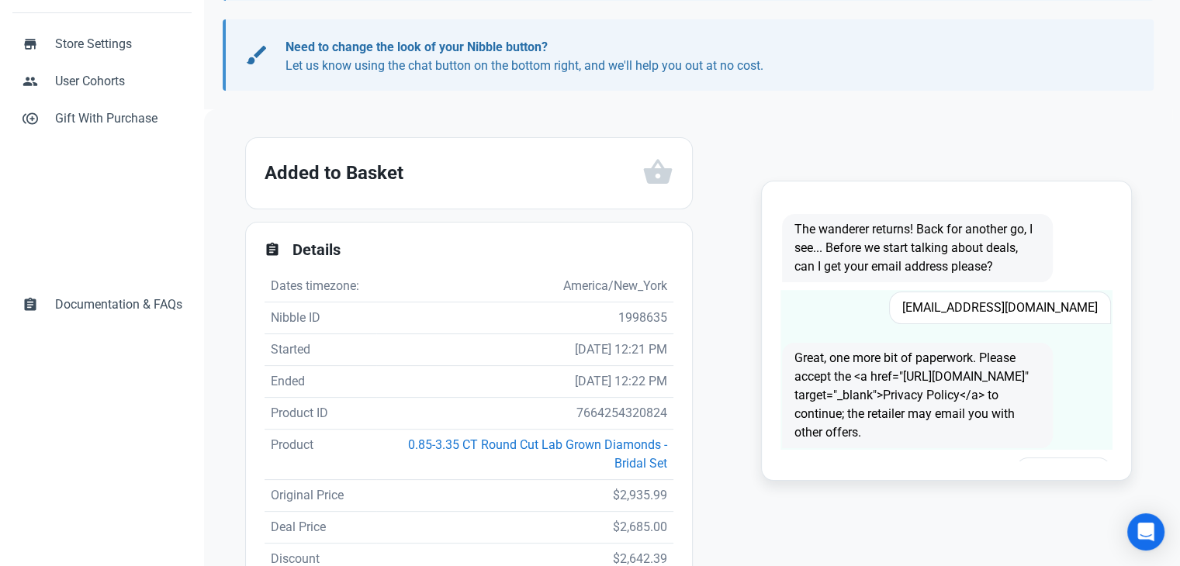
click at [1046, 302] on span "[EMAIL_ADDRESS][DOMAIN_NAME]" at bounding box center [1000, 308] width 222 height 33
click at [1047, 302] on span "[EMAIL_ADDRESS][DOMAIN_NAME]" at bounding box center [1000, 308] width 222 height 33
click at [1019, 301] on span "[EMAIL_ADDRESS][DOMAIN_NAME]" at bounding box center [1000, 308] width 222 height 33
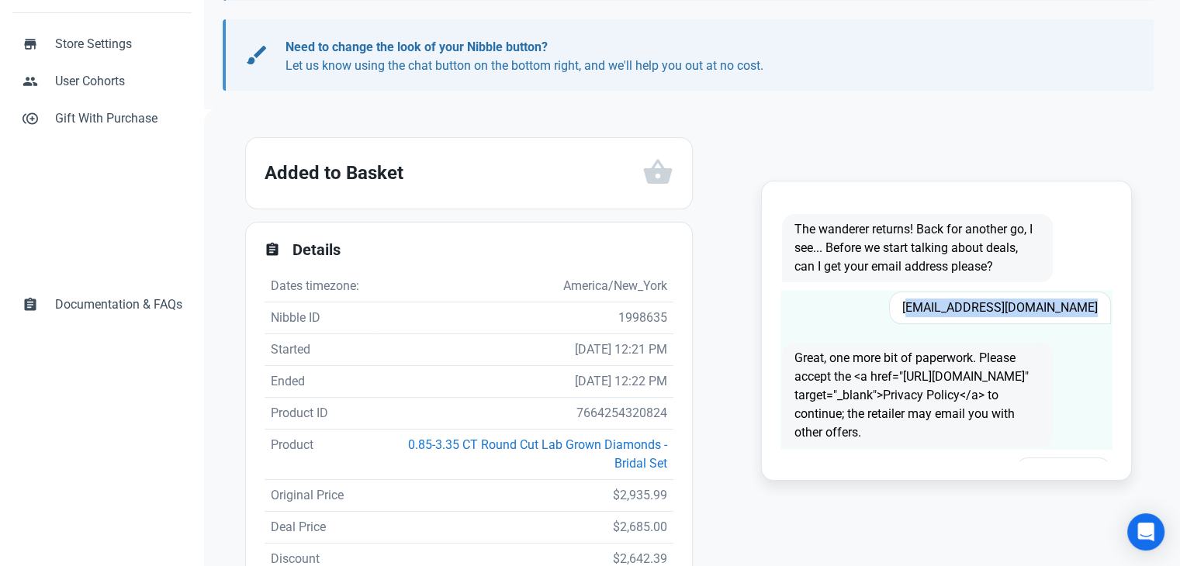
click at [1019, 301] on span "[EMAIL_ADDRESS][DOMAIN_NAME]" at bounding box center [1000, 308] width 222 height 33
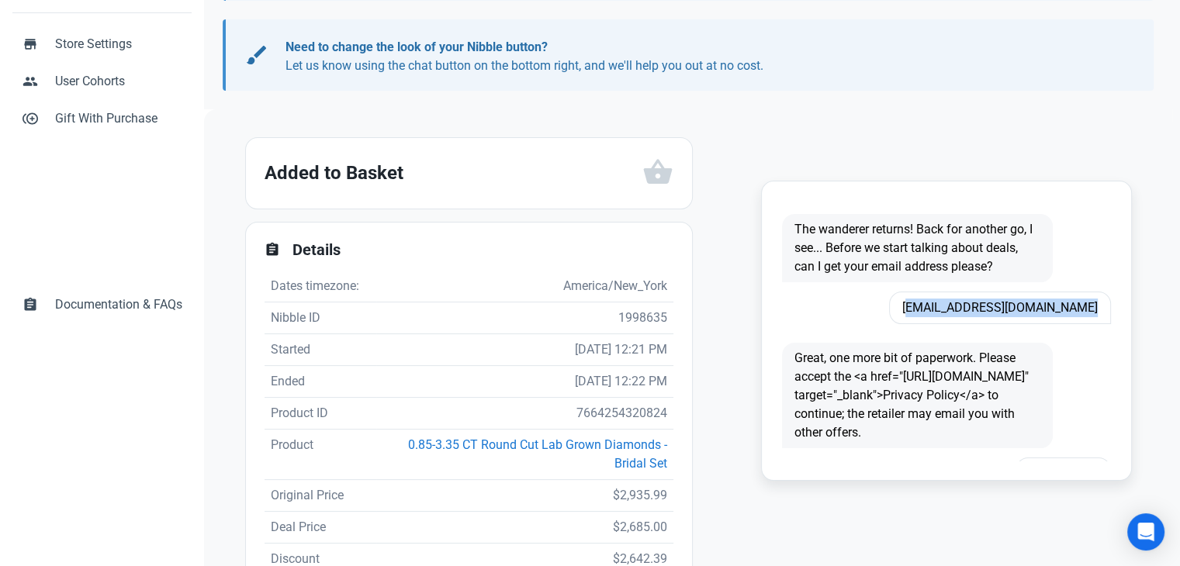
copy span "[EMAIL_ADDRESS][DOMAIN_NAME]"
click at [610, 417] on td "7664254320824" at bounding box center [524, 414] width 297 height 32
copy td "7664254320824"
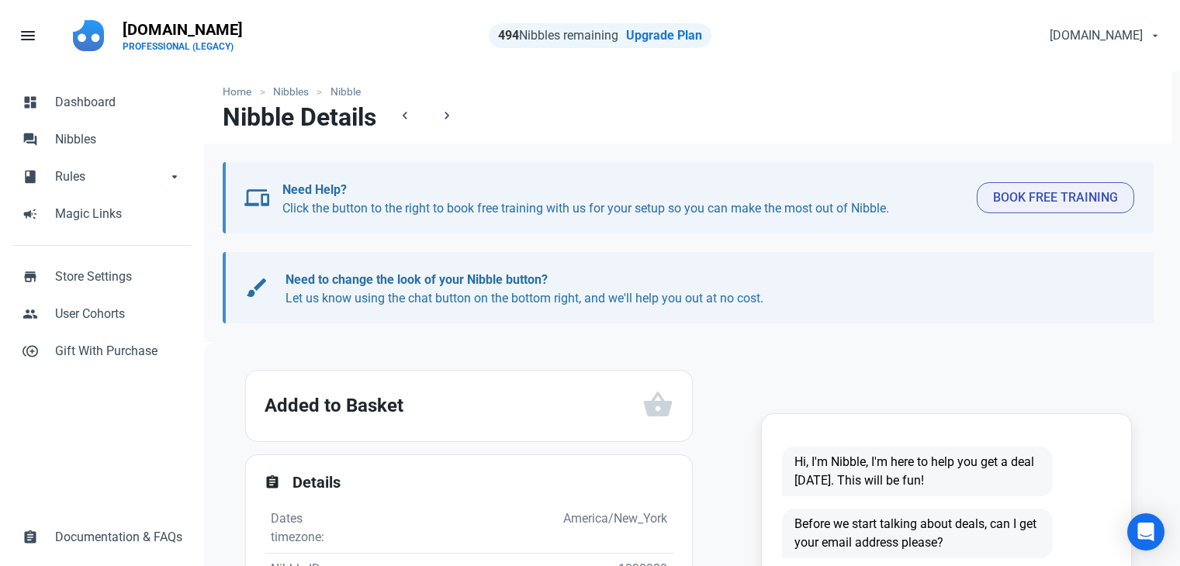
scroll to position [233, 0]
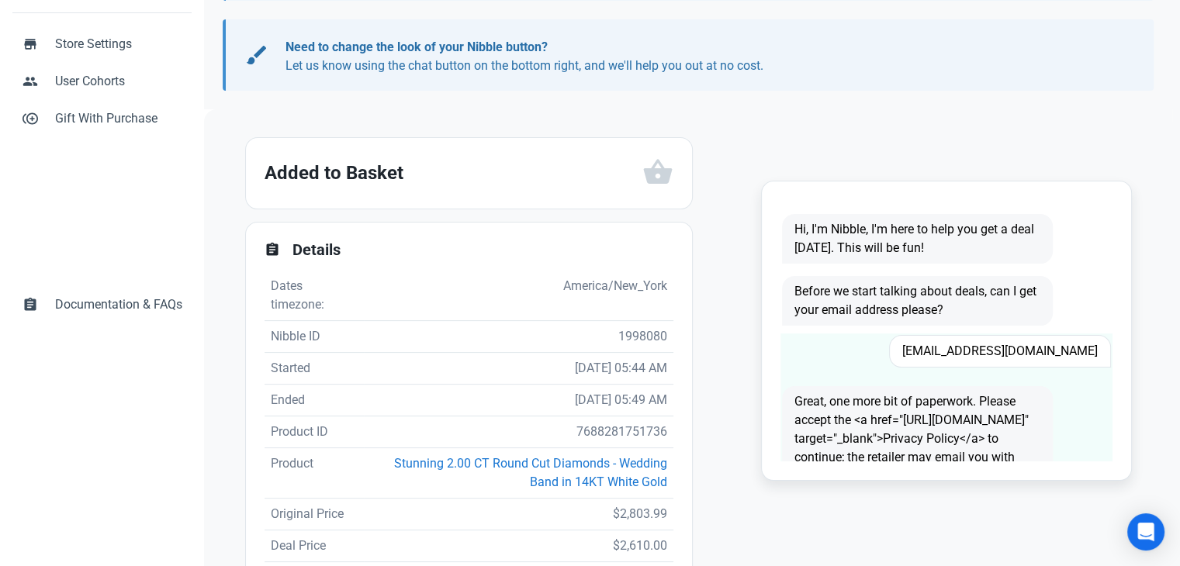
click at [980, 355] on span "msaunders257@gmail.com" at bounding box center [1000, 351] width 222 height 33
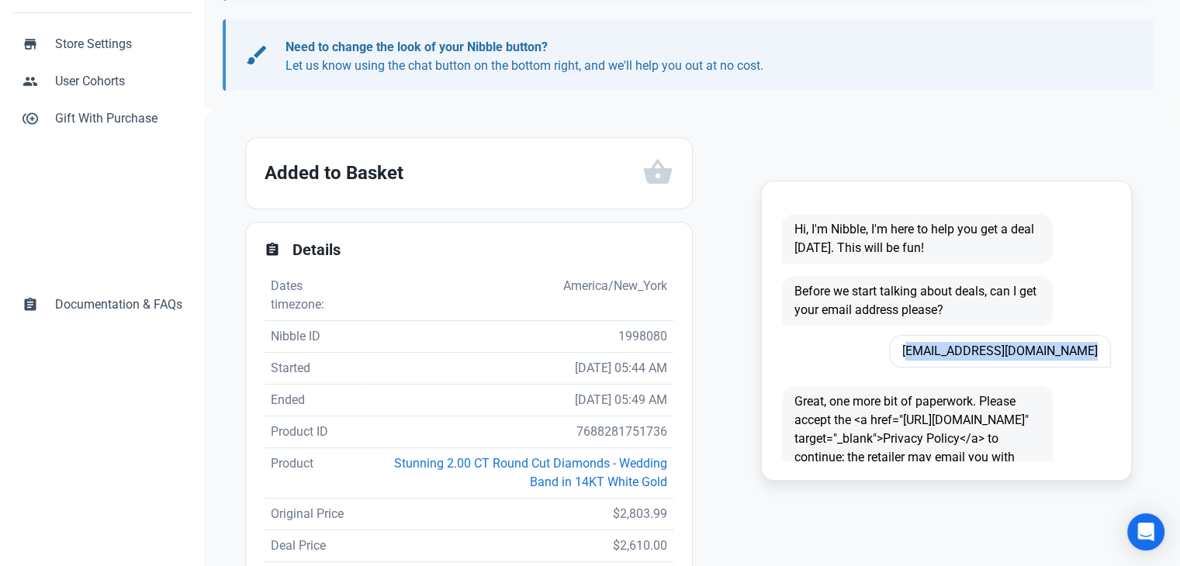
copy span "msaunders257@gmail.com"
click at [620, 426] on td "7688281751736" at bounding box center [518, 433] width 309 height 32
copy td "7688281751736"
